Goal: Find specific page/section: Find specific page/section

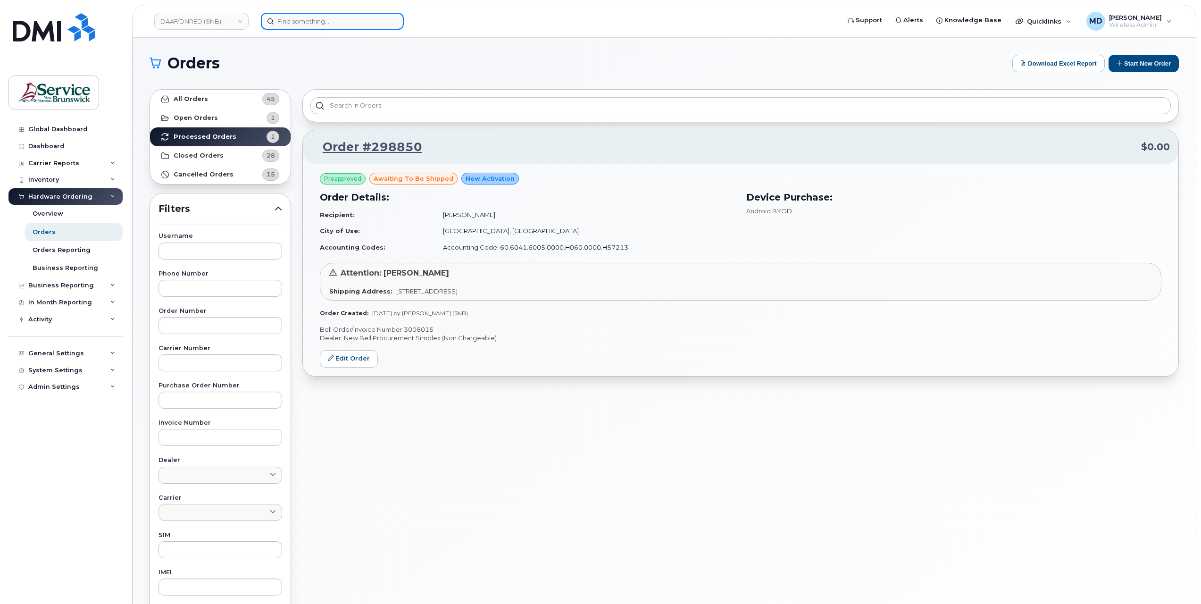
click at [312, 22] on input at bounding box center [332, 21] width 143 height 17
paste input "5064705715"
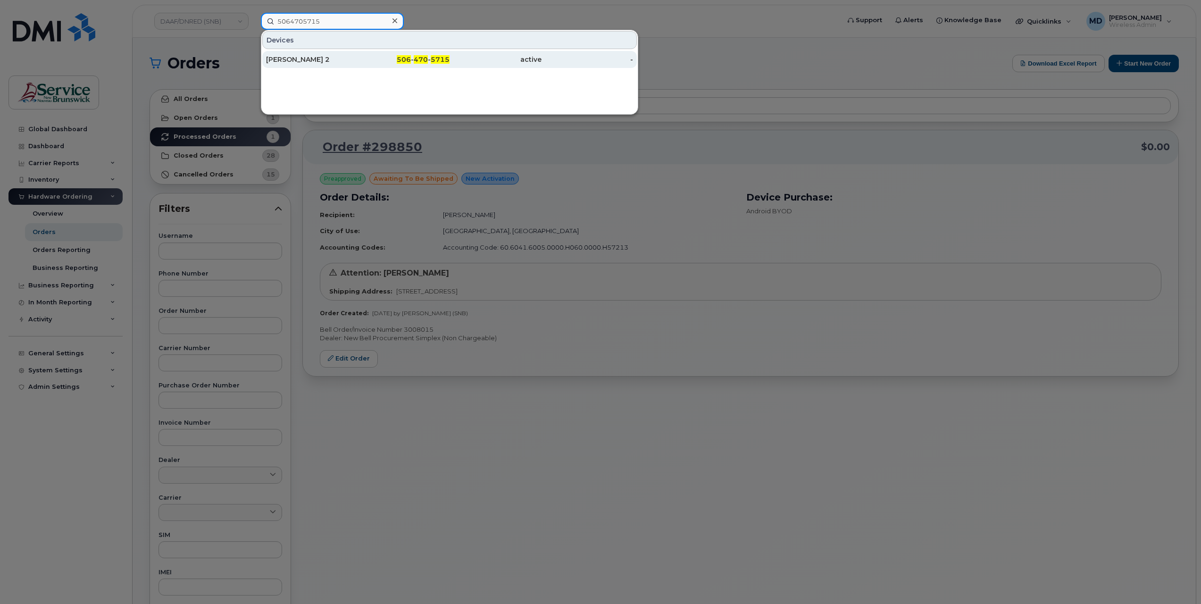
type input "5064705715"
click at [319, 58] on div "Covid Fredericton 2" at bounding box center [312, 59] width 92 height 9
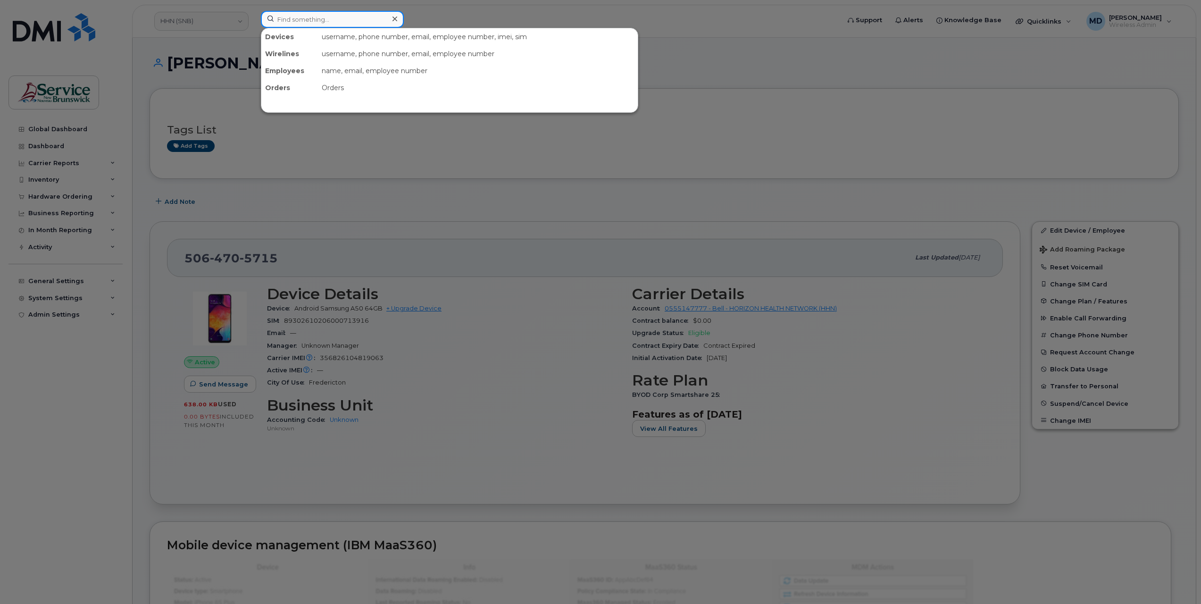
click at [333, 21] on input at bounding box center [332, 19] width 143 height 17
paste input "5064470738"
drag, startPoint x: 337, startPoint y: 17, endPoint x: 249, endPoint y: 22, distance: 87.3
click at [253, 22] on div "5064470738 No results" at bounding box center [547, 21] width 588 height 21
type input "5064470738"
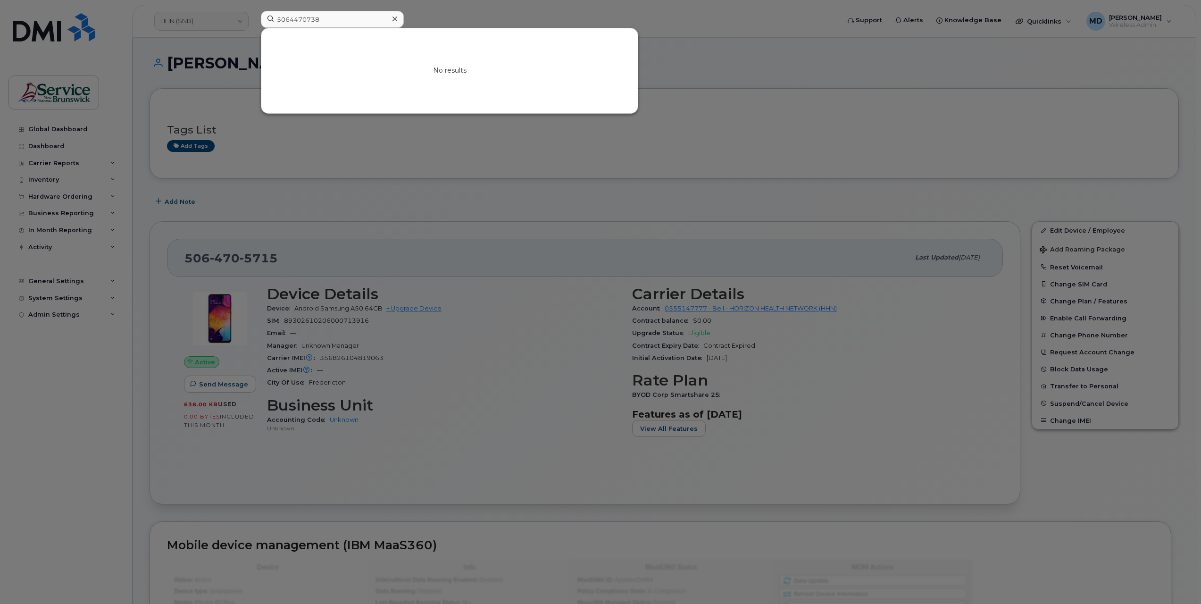
click at [313, 209] on div at bounding box center [600, 302] width 1201 height 604
drag, startPoint x: 324, startPoint y: 20, endPoint x: 247, endPoint y: 18, distance: 76.4
click at [253, 18] on div "5064470738 No results" at bounding box center [547, 21] width 588 height 21
click at [396, 18] on icon at bounding box center [394, 19] width 5 height 8
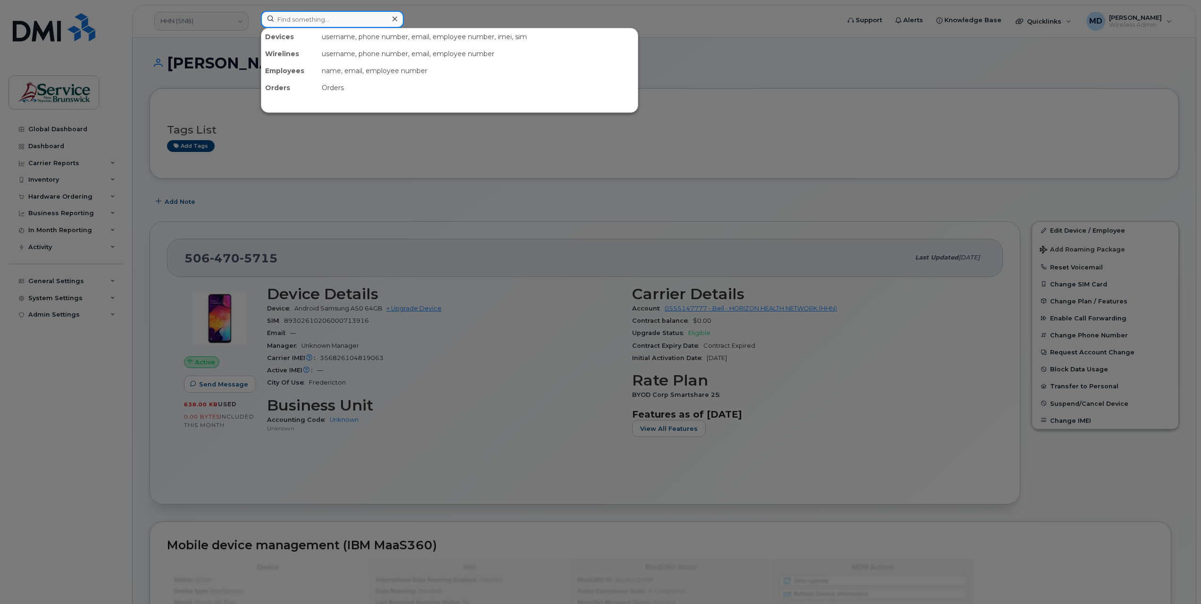
click at [292, 24] on input at bounding box center [332, 19] width 143 height 17
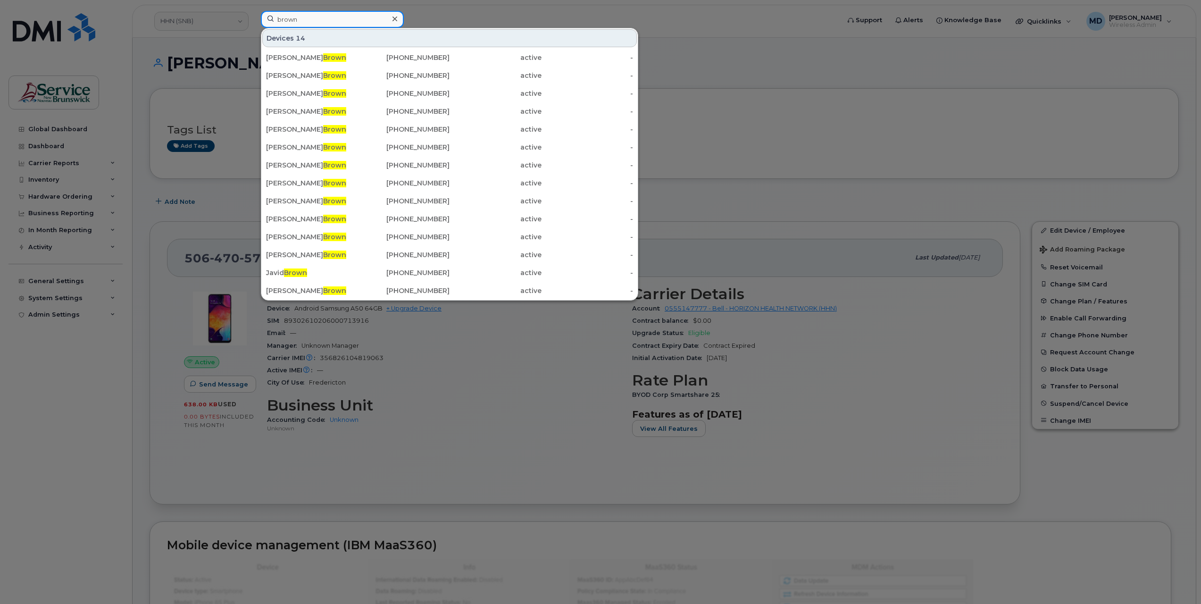
drag, startPoint x: 306, startPoint y: 19, endPoint x: 245, endPoint y: 21, distance: 60.9
click at [253, 19] on div "brown Devices 14 Tracy Noble Brown 506-238-3037 active - Keith Brown 506-721-22…" at bounding box center [547, 21] width 588 height 21
paste input "5065472968"
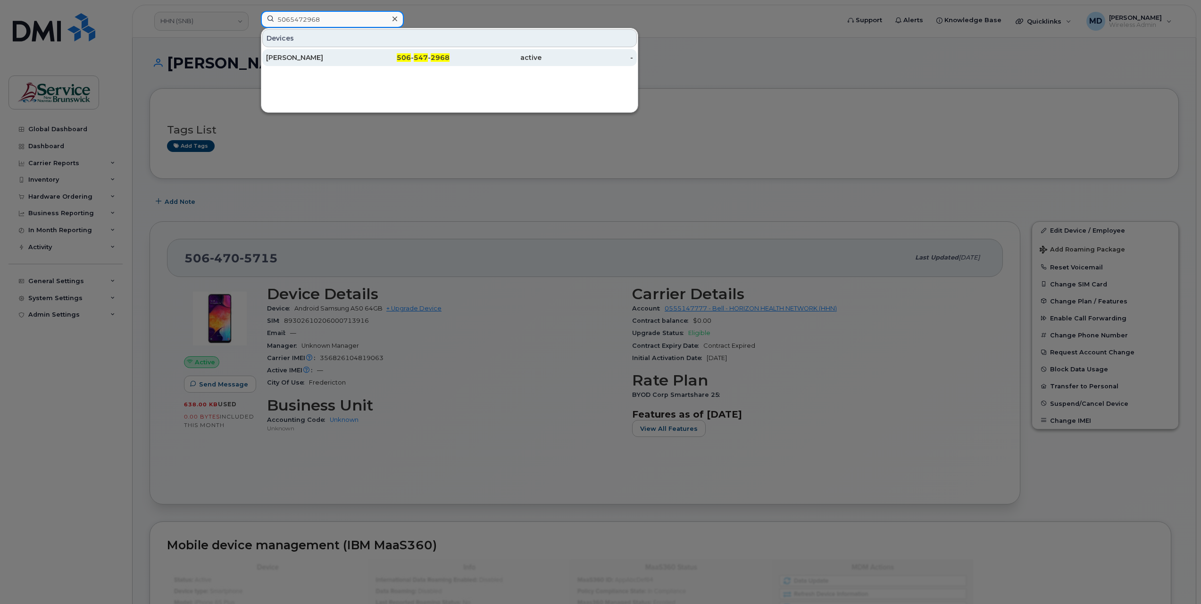
type input "5065472968"
click at [358, 61] on div "Celine Losier" at bounding box center [404, 57] width 92 height 17
click at [400, 54] on span "506" at bounding box center [404, 57] width 14 height 8
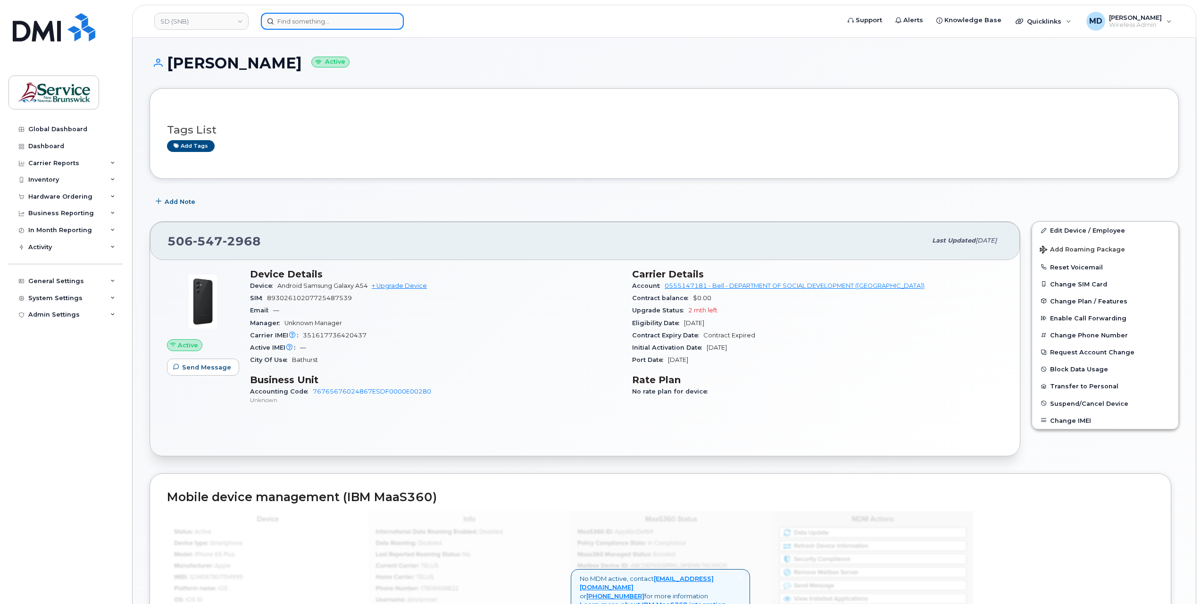
click at [335, 22] on input at bounding box center [332, 21] width 143 height 17
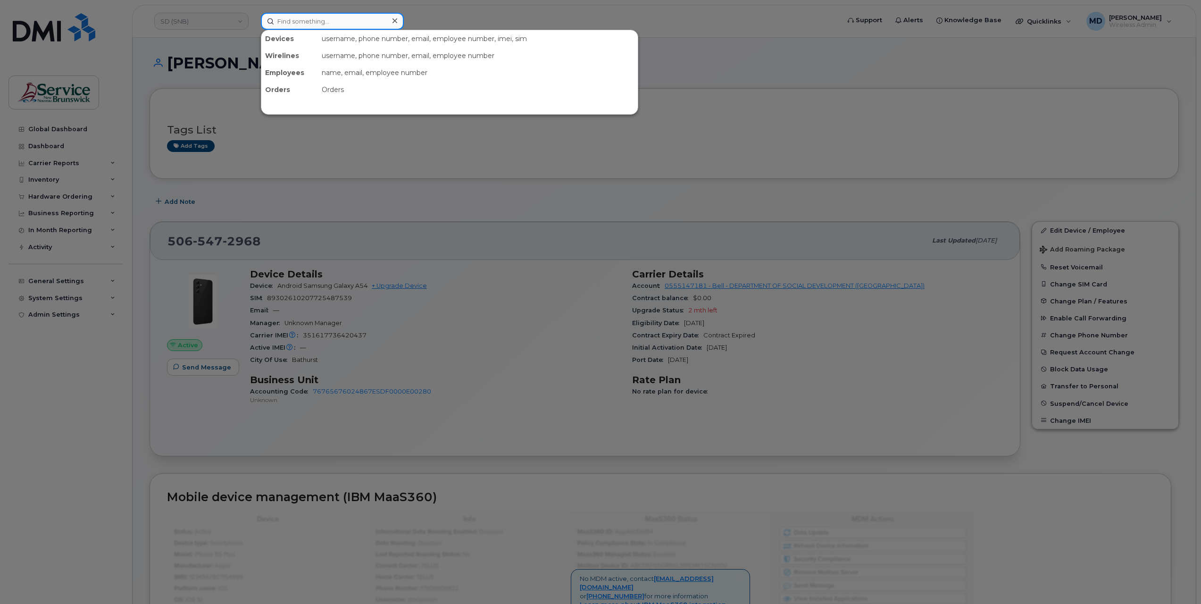
paste input "5062590268"
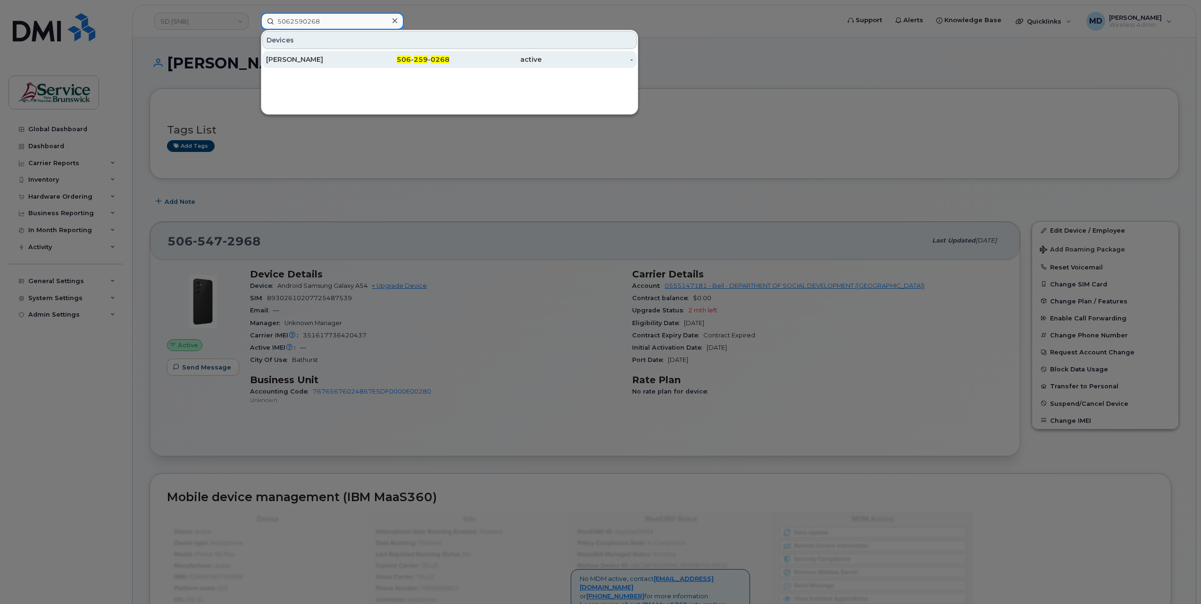
type input "5062590268"
click at [329, 59] on div "Rui Zhang" at bounding box center [312, 59] width 92 height 9
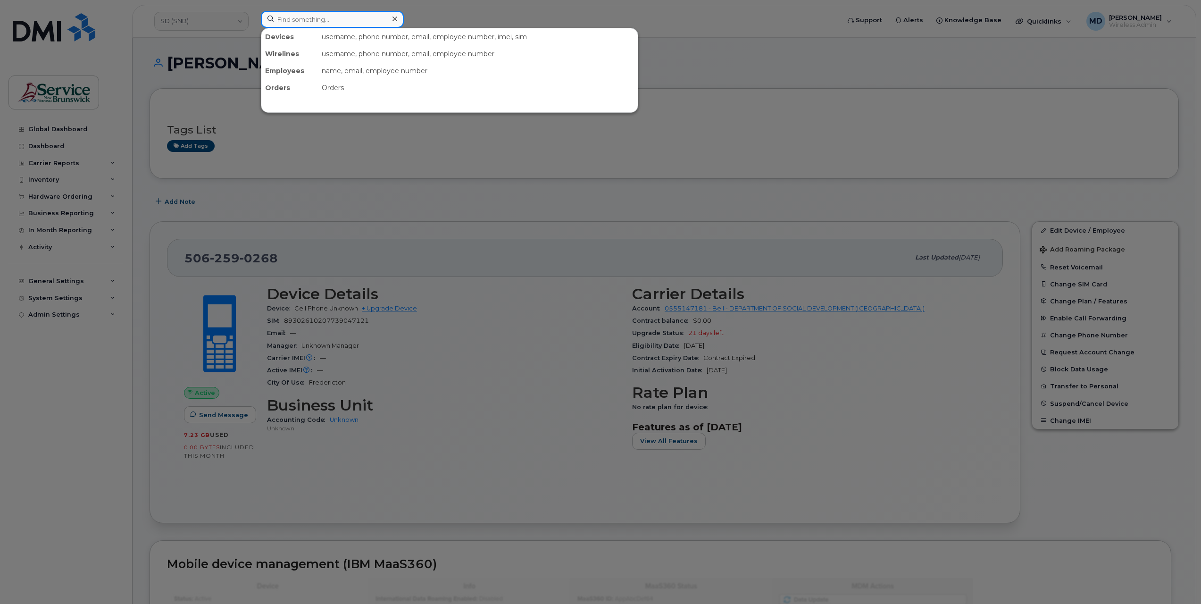
click at [296, 22] on input at bounding box center [332, 19] width 143 height 17
paste input "506-252-5549"
drag, startPoint x: 318, startPoint y: 21, endPoint x: 290, endPoint y: 20, distance: 28.3
click at [290, 20] on input "506-252-5549" at bounding box center [332, 19] width 143 height 17
drag, startPoint x: 319, startPoint y: 17, endPoint x: 238, endPoint y: 16, distance: 80.7
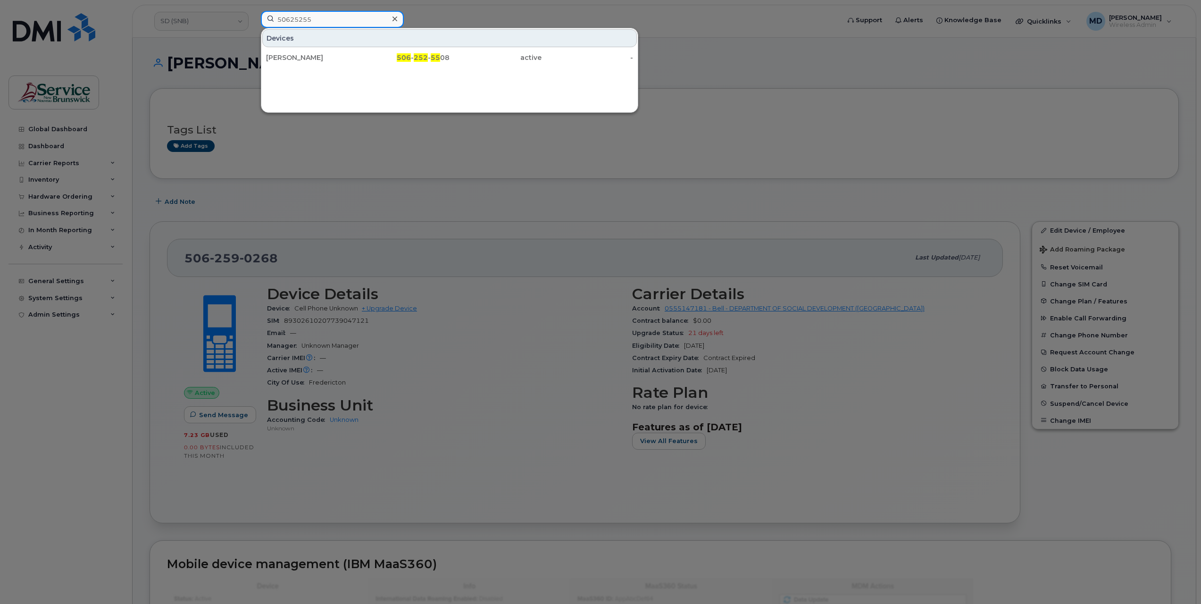
click at [253, 16] on div "50625255 Devices Tania Austin 506 - 252 - 55 08 active -" at bounding box center [547, 21] width 588 height 21
paste input "90268"
type input "5062590268"
click at [299, 57] on div "[PERSON_NAME]" at bounding box center [312, 57] width 92 height 9
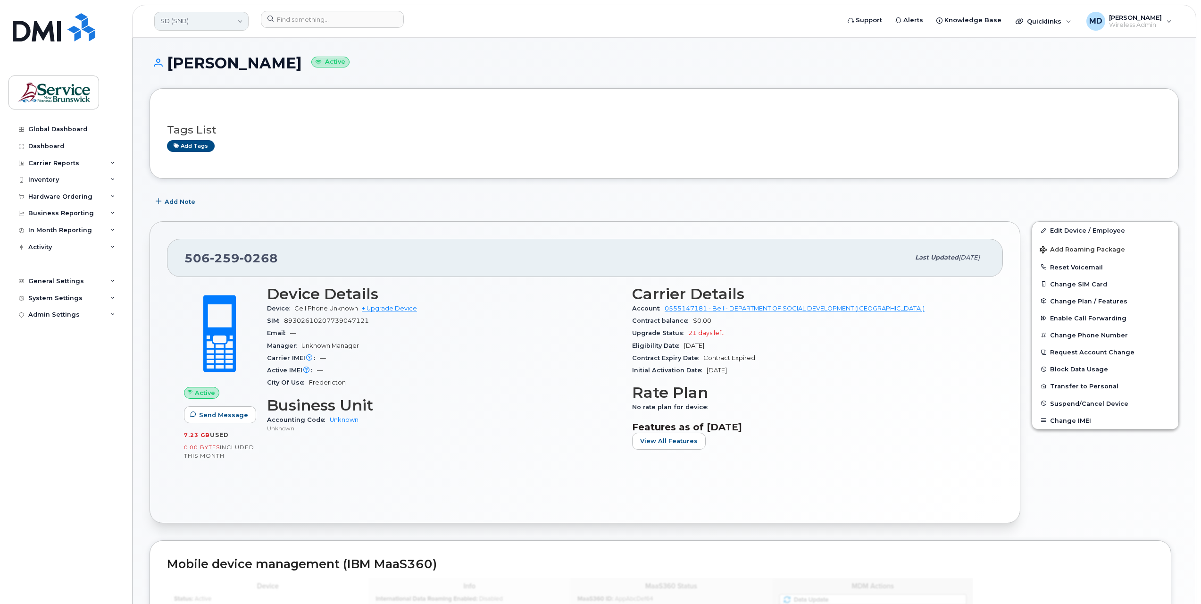
click at [201, 27] on link "SD (SNB)" at bounding box center [201, 21] width 94 height 19
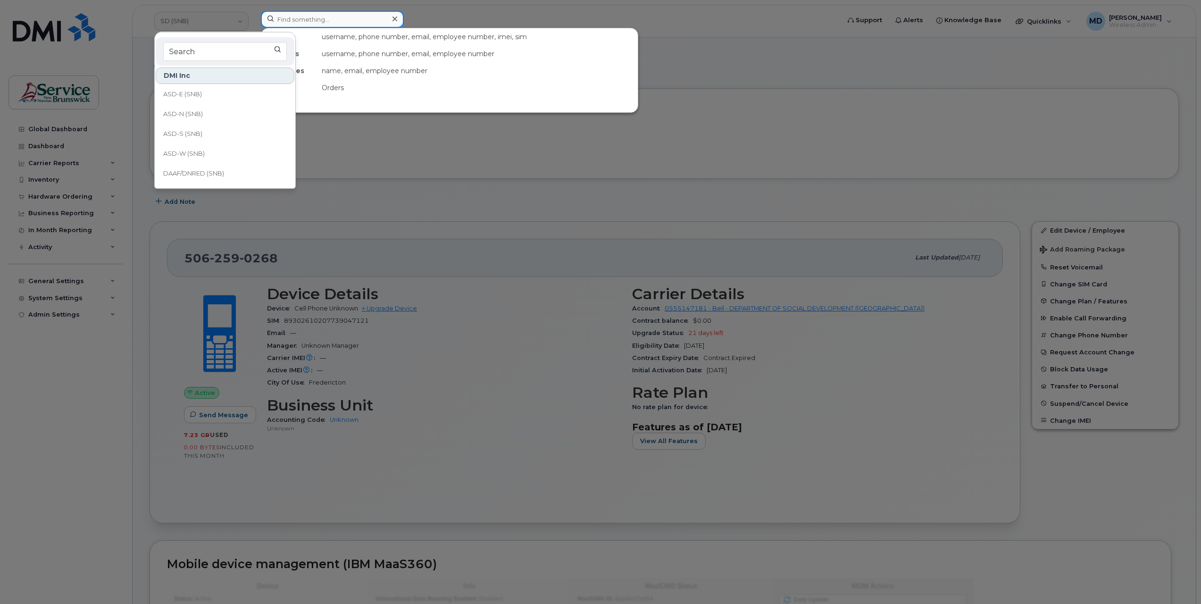
click at [316, 18] on input at bounding box center [332, 19] width 143 height 17
paste input "5062594252"
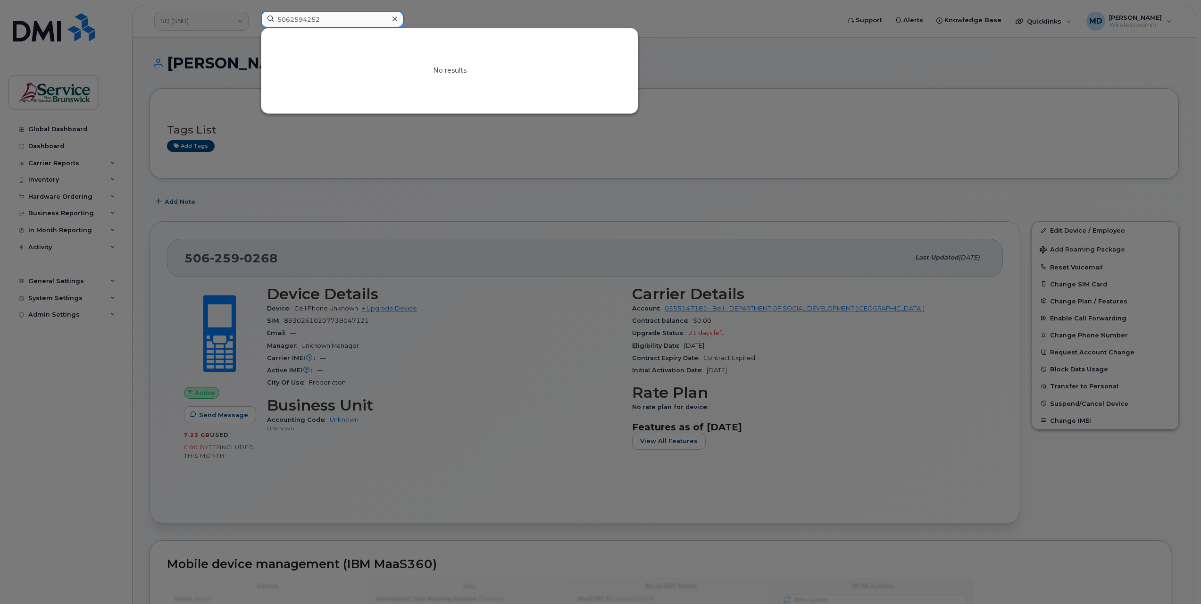
type input "5062594252"
